Goal: Check status

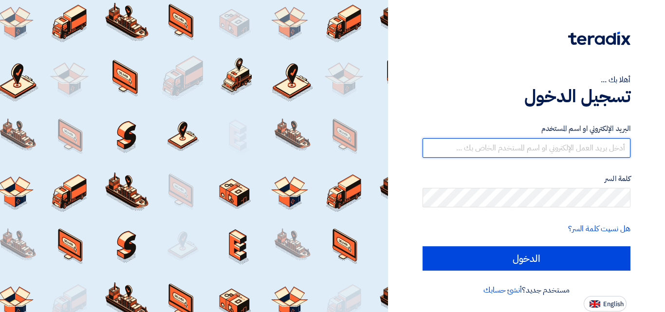
type input "[EMAIL_ADDRESS][DOMAIN_NAME]"
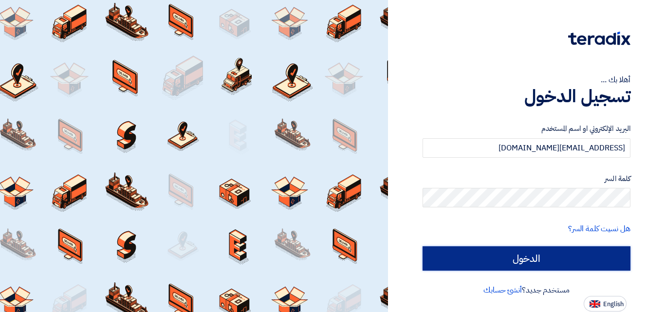
drag, startPoint x: 0, startPoint y: 0, endPoint x: 523, endPoint y: 263, distance: 585.0
click at [523, 263] on input "الدخول" at bounding box center [527, 258] width 208 height 24
type input "Sign in"
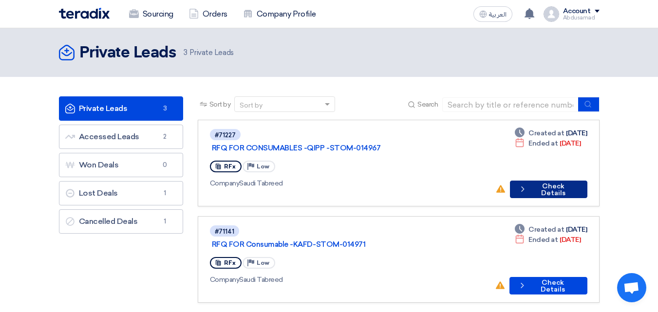
click at [557, 181] on button "Check details Check Details" at bounding box center [548, 190] width 77 height 18
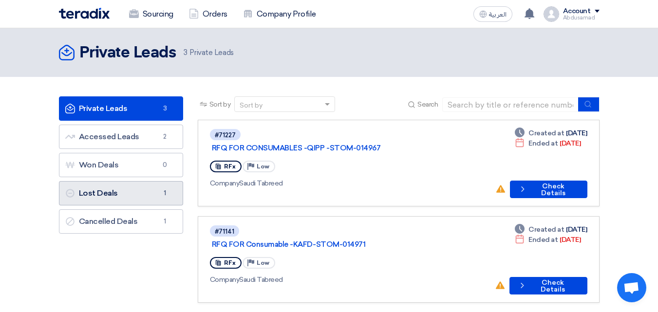
click at [148, 197] on link "Lost Deals Lost Deals 1" at bounding box center [121, 193] width 124 height 24
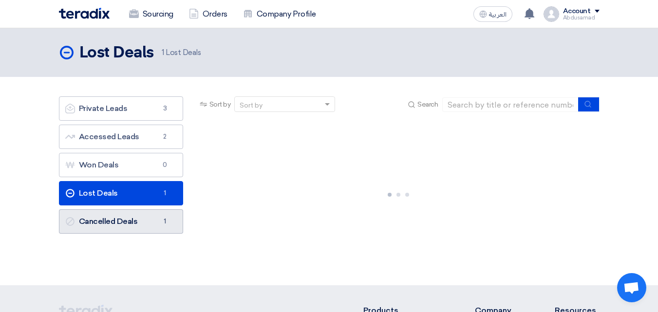
click at [144, 218] on link "Cancelled Deals Cancelled Deals 1" at bounding box center [121, 221] width 124 height 24
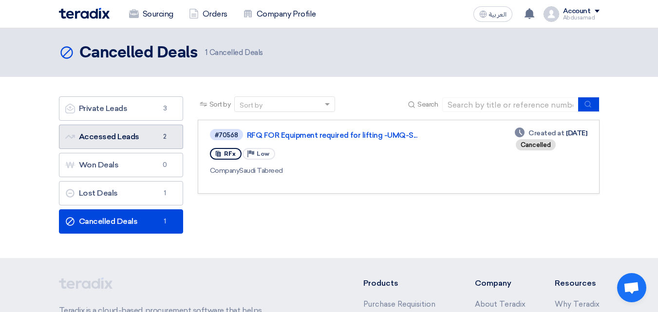
click at [158, 138] on link "Accessed Leads Accessed Leads 2" at bounding box center [121, 137] width 124 height 24
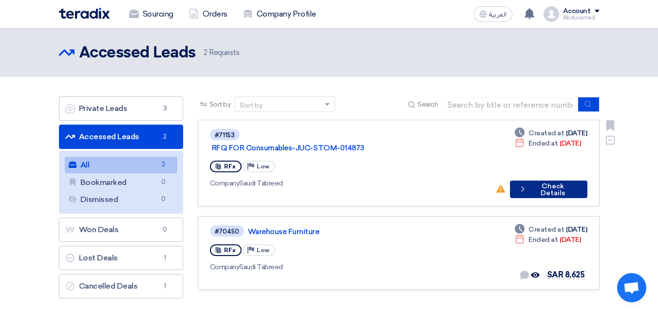
click at [559, 181] on button "Check details Check Details" at bounding box center [548, 190] width 77 height 18
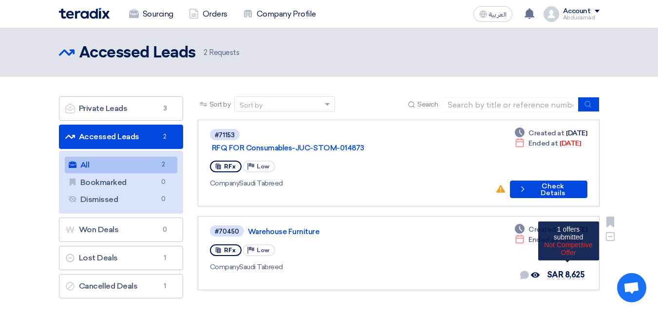
click at [559, 270] on span "SAR 8,625" at bounding box center [566, 274] width 38 height 9
